Goal: Find specific page/section: Find specific page/section

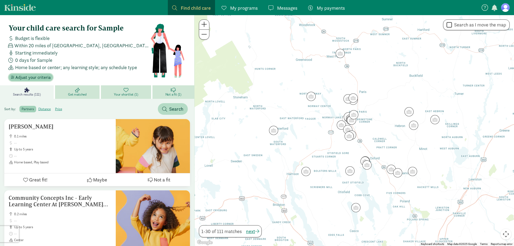
click at [36, 79] on span "Adjust your criteria" at bounding box center [32, 77] width 35 height 6
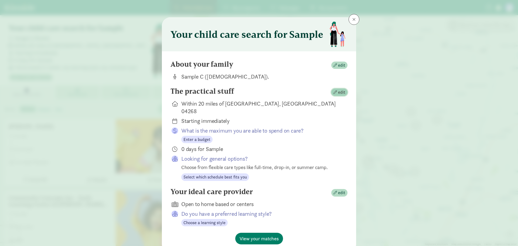
click at [338, 93] on span "edit" at bounding box center [341, 92] width 7 height 6
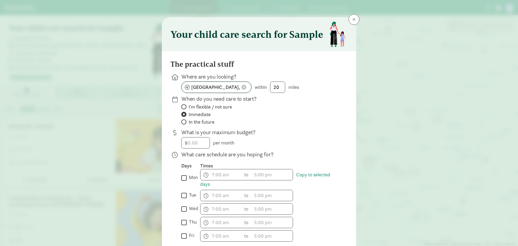
click at [241, 86] on span at bounding box center [243, 87] width 5 height 5
click at [234, 87] on input at bounding box center [217, 87] width 70 height 11
paste input "32789"
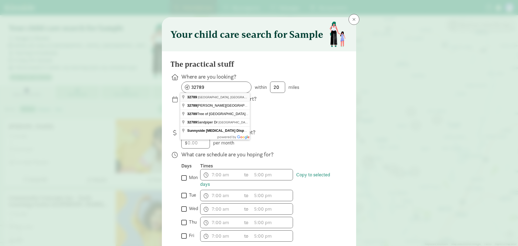
type input "[GEOGRAPHIC_DATA], [GEOGRAPHIC_DATA]"
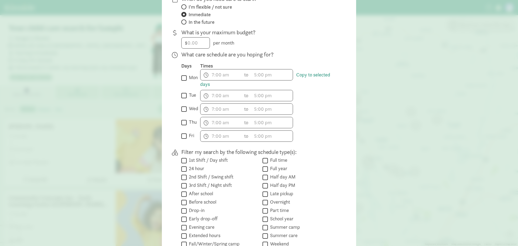
scroll to position [108, 0]
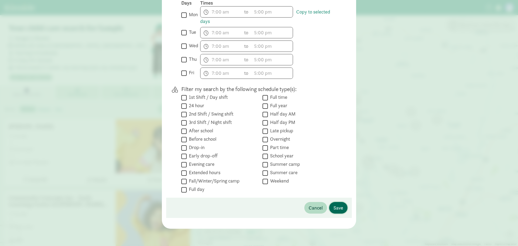
click at [334, 207] on span "Save" at bounding box center [339, 207] width 10 height 7
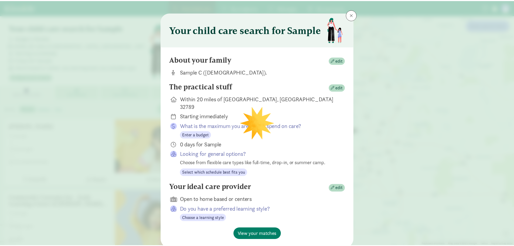
scroll to position [0, 0]
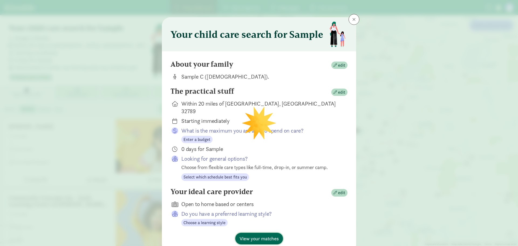
click at [260, 235] on span "View your matches" at bounding box center [259, 238] width 39 height 7
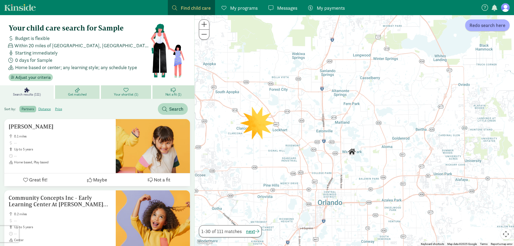
drag, startPoint x: 319, startPoint y: 153, endPoint x: 342, endPoint y: 188, distance: 41.5
click at [342, 188] on div at bounding box center [354, 130] width 319 height 231
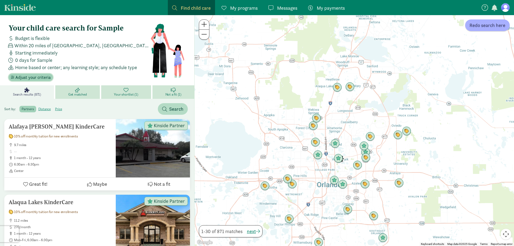
click at [40, 79] on span "Adjust your criteria" at bounding box center [32, 77] width 35 height 6
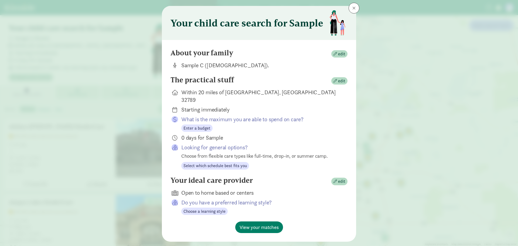
scroll to position [17, 0]
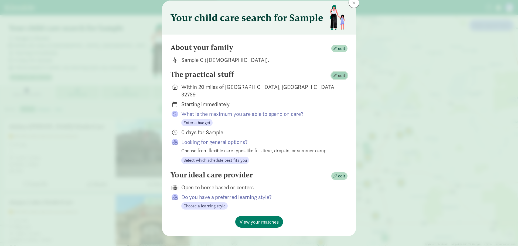
click at [339, 77] on span "edit" at bounding box center [341, 75] width 7 height 6
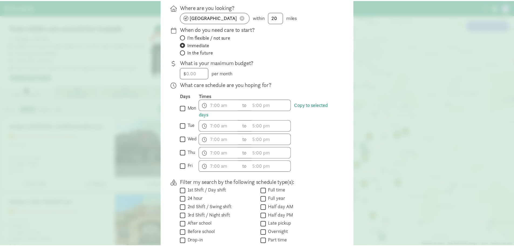
scroll to position [1, 0]
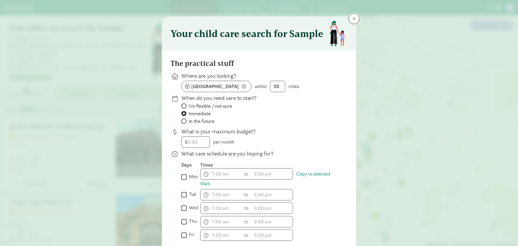
click at [354, 15] on button at bounding box center [354, 18] width 11 height 11
